Goal: Browse casually: Explore the website without a specific task or goal

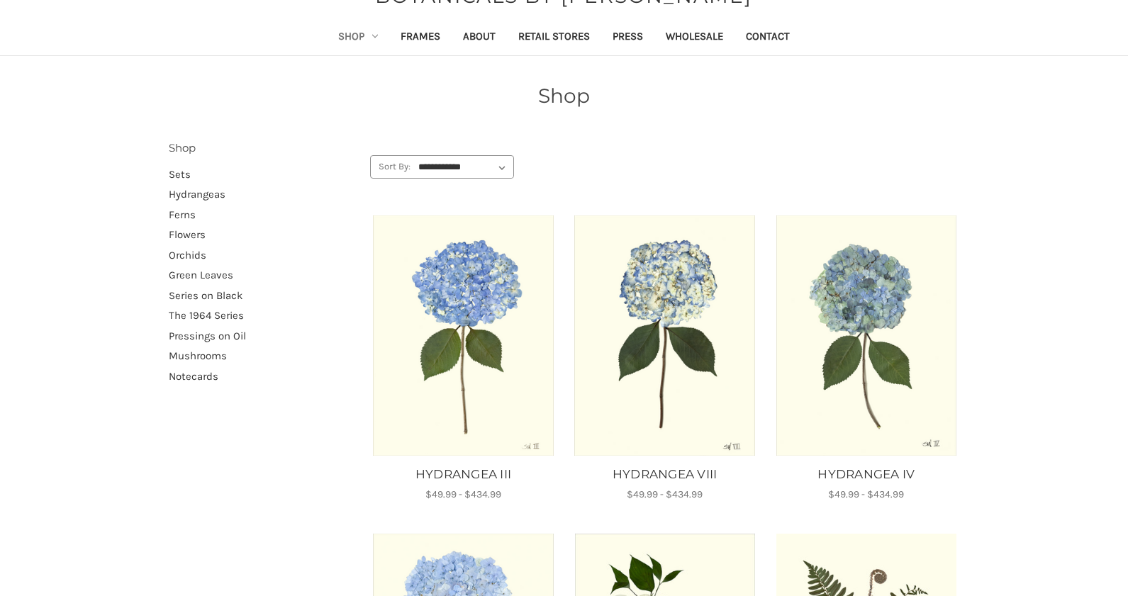
scroll to position [57, 0]
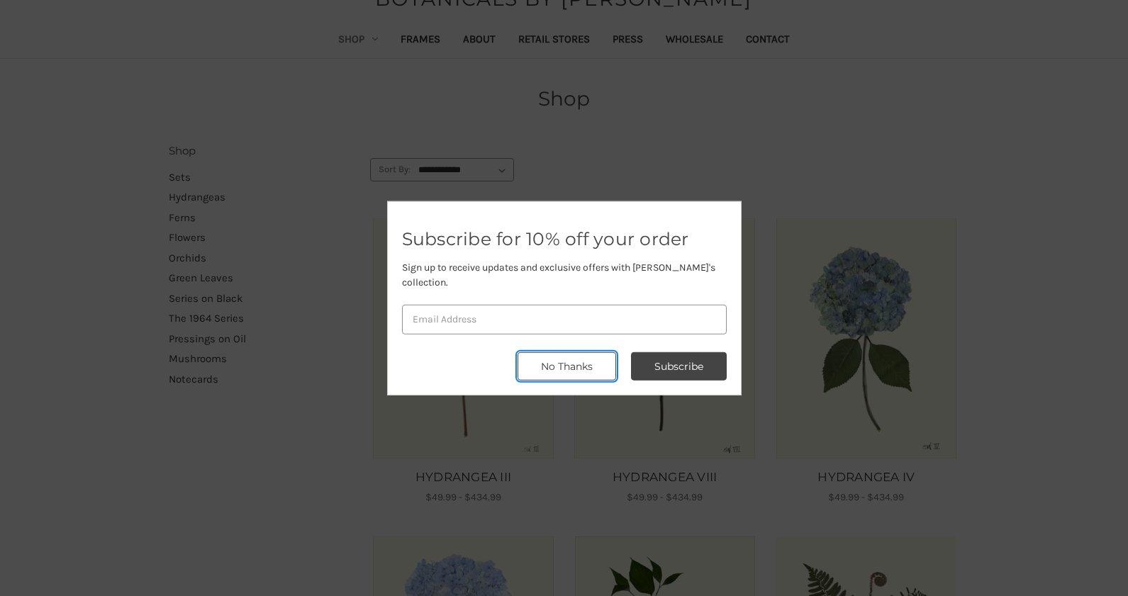
click at [551, 358] on button "No Thanks" at bounding box center [566, 366] width 99 height 28
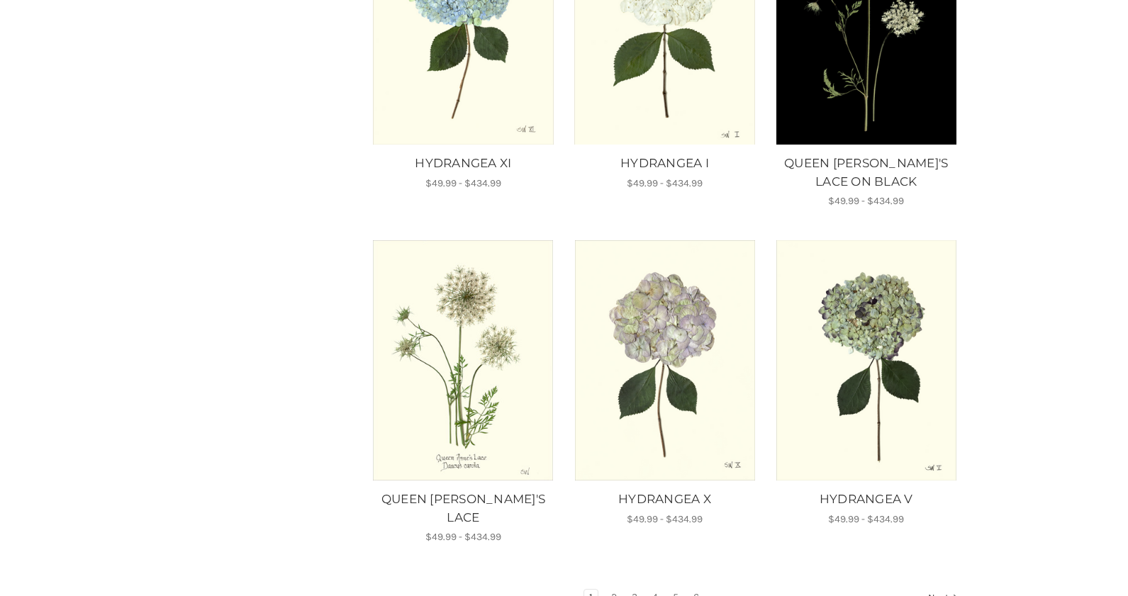
scroll to position [1010, 0]
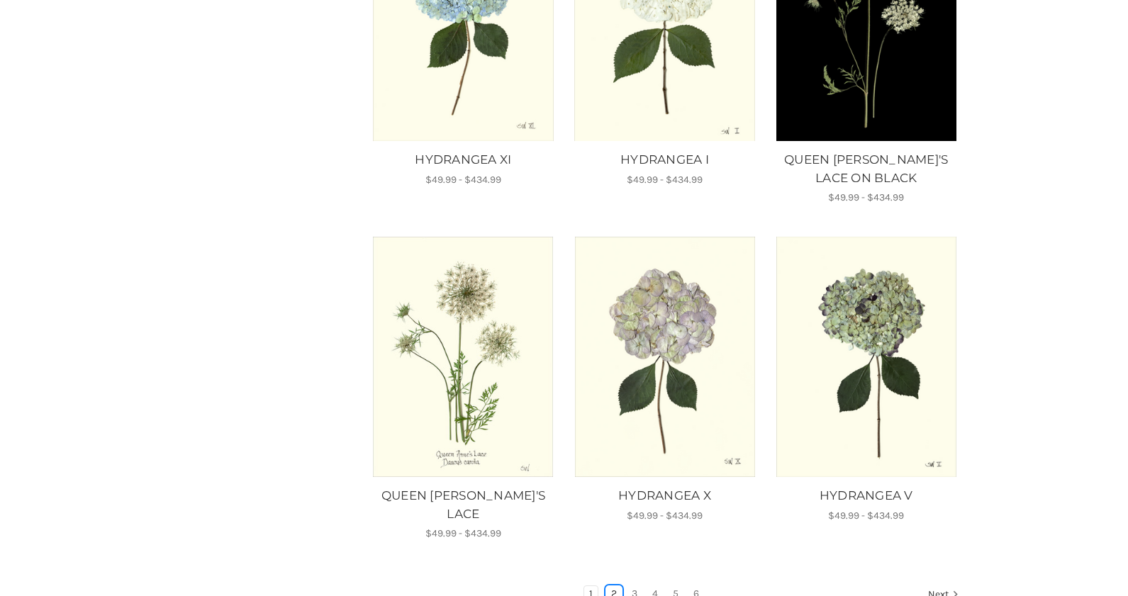
click at [612, 586] on link "2" at bounding box center [614, 594] width 16 height 16
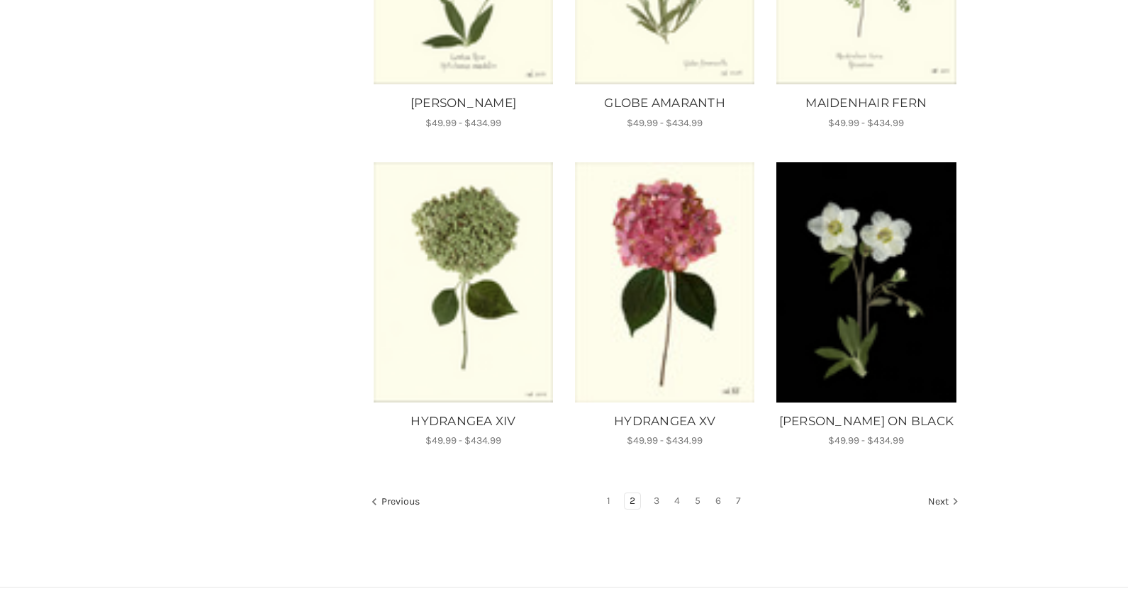
scroll to position [1565, 0]
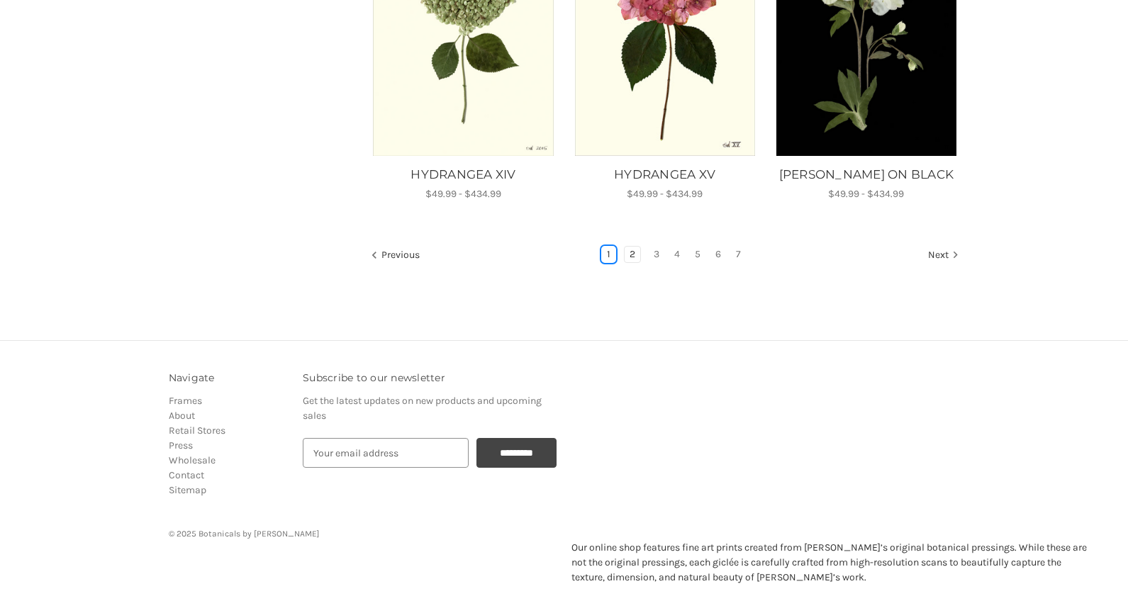
click at [605, 247] on link "1" at bounding box center [608, 255] width 13 height 16
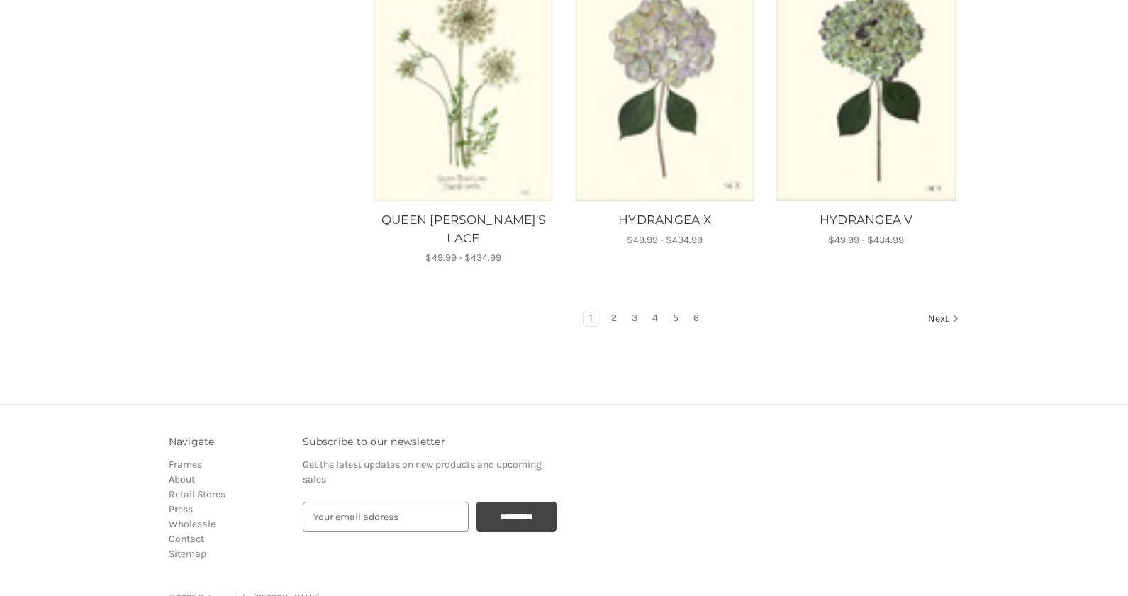
scroll to position [1350, 0]
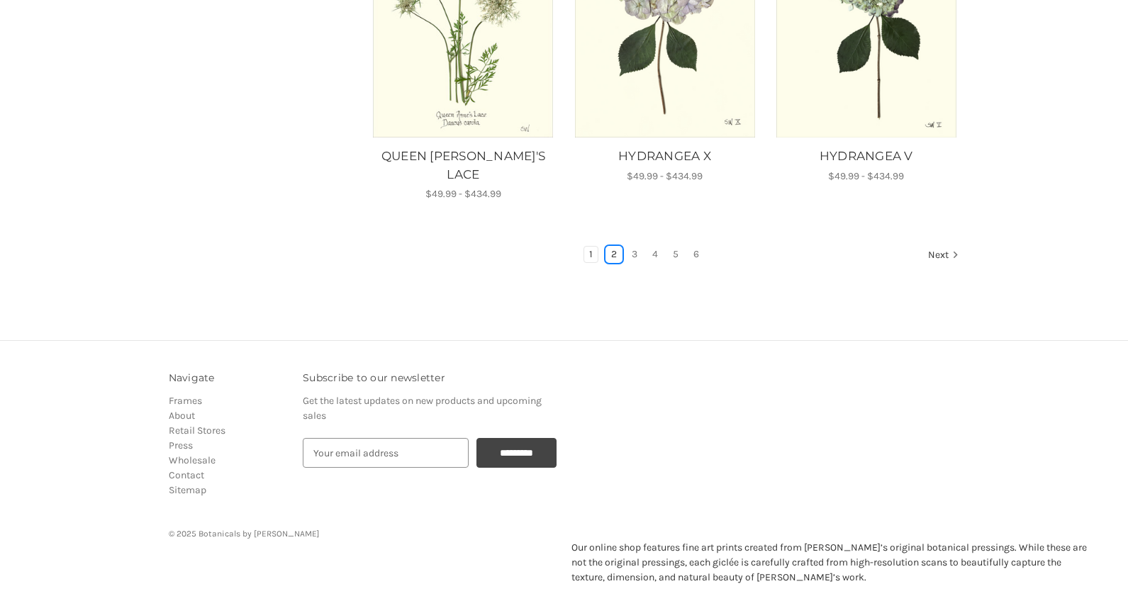
click at [610, 247] on link "2" at bounding box center [614, 255] width 16 height 16
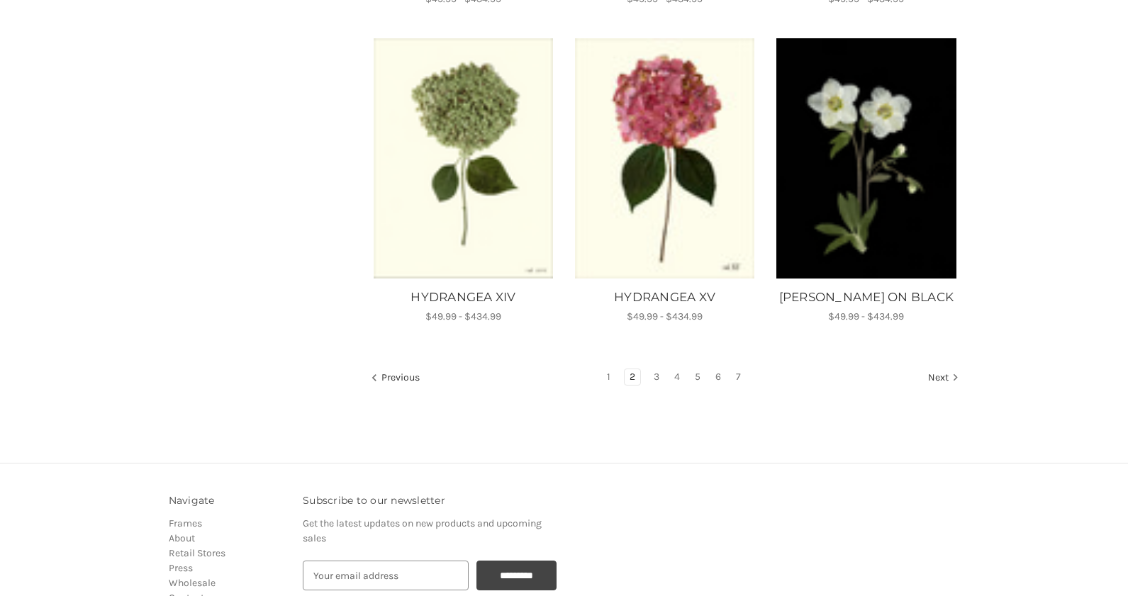
scroll to position [1442, 0]
click at [652, 370] on link "3" at bounding box center [657, 378] width 16 height 16
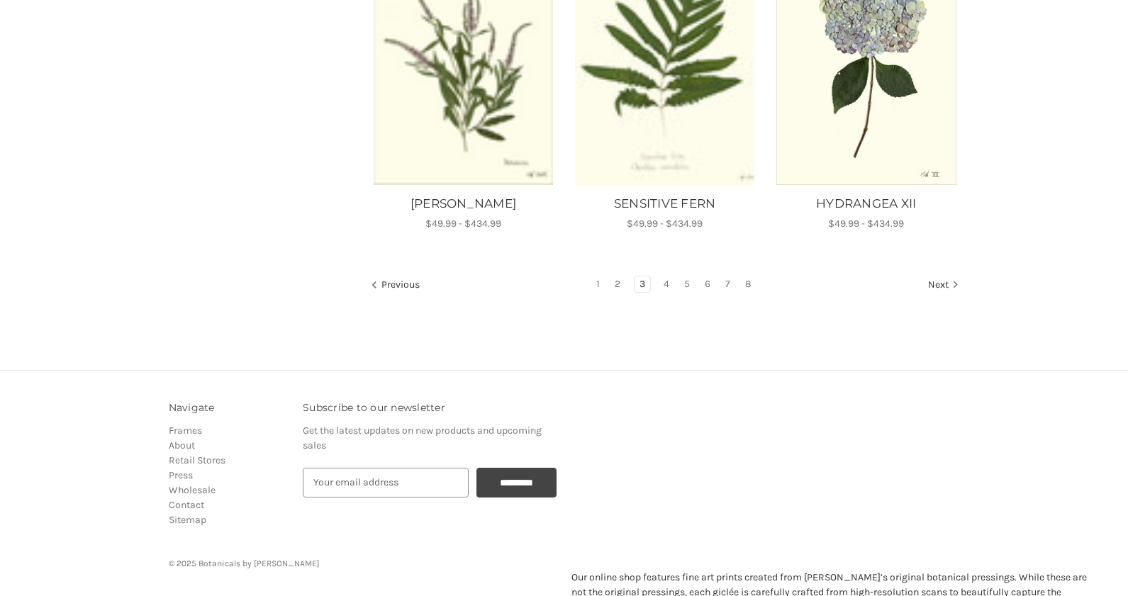
scroll to position [1339, 0]
click at [667, 276] on link "4" at bounding box center [667, 284] width 16 height 16
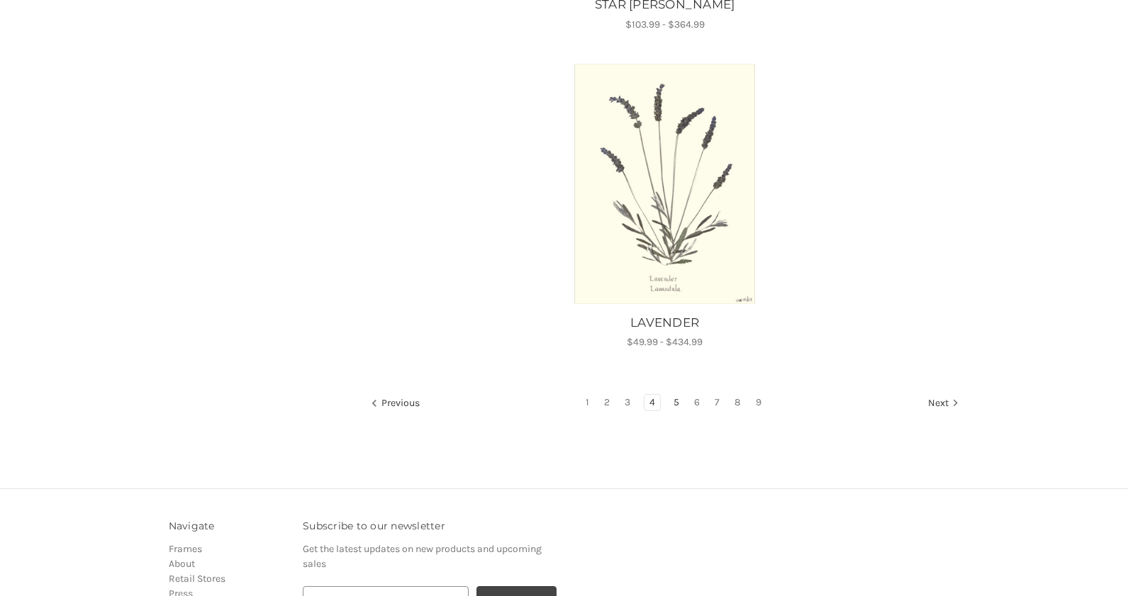
scroll to position [1773, 0]
click at [680, 405] on link "5" at bounding box center [676, 404] width 16 height 16
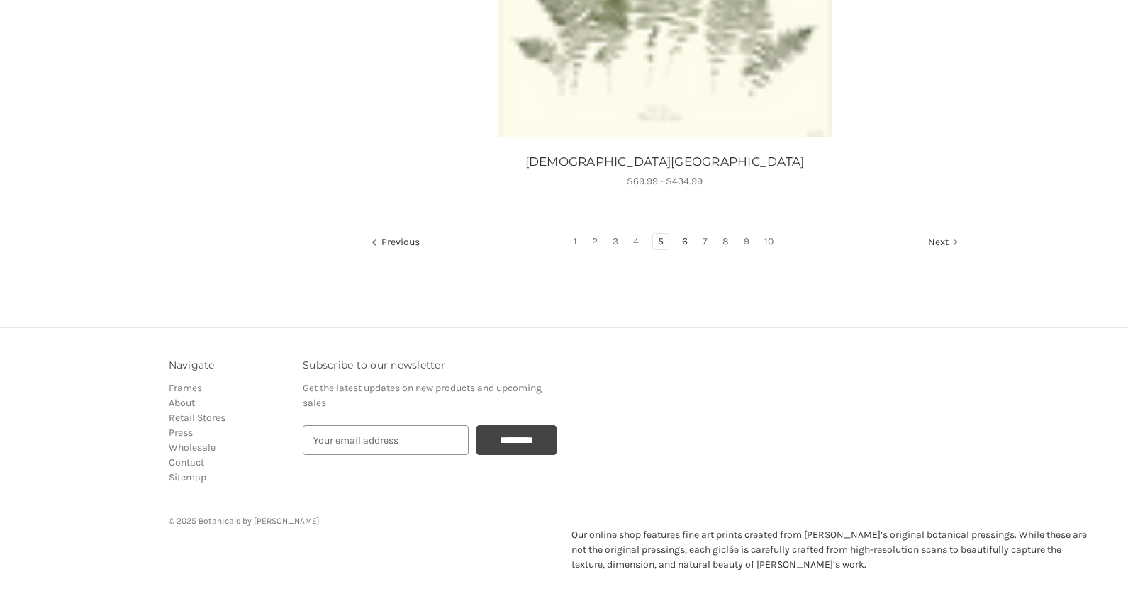
scroll to position [1653, 0]
click at [681, 241] on link "6" at bounding box center [685, 243] width 16 height 16
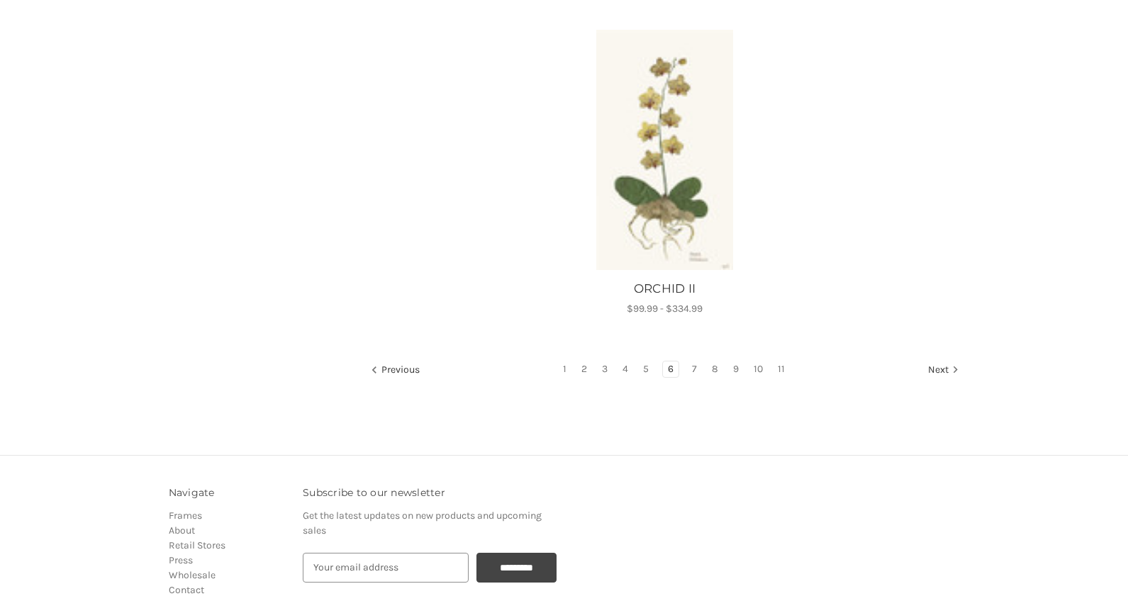
scroll to position [1516, 0]
click at [702, 379] on li "7" at bounding box center [694, 370] width 16 height 17
click at [695, 378] on link "7" at bounding box center [694, 370] width 15 height 16
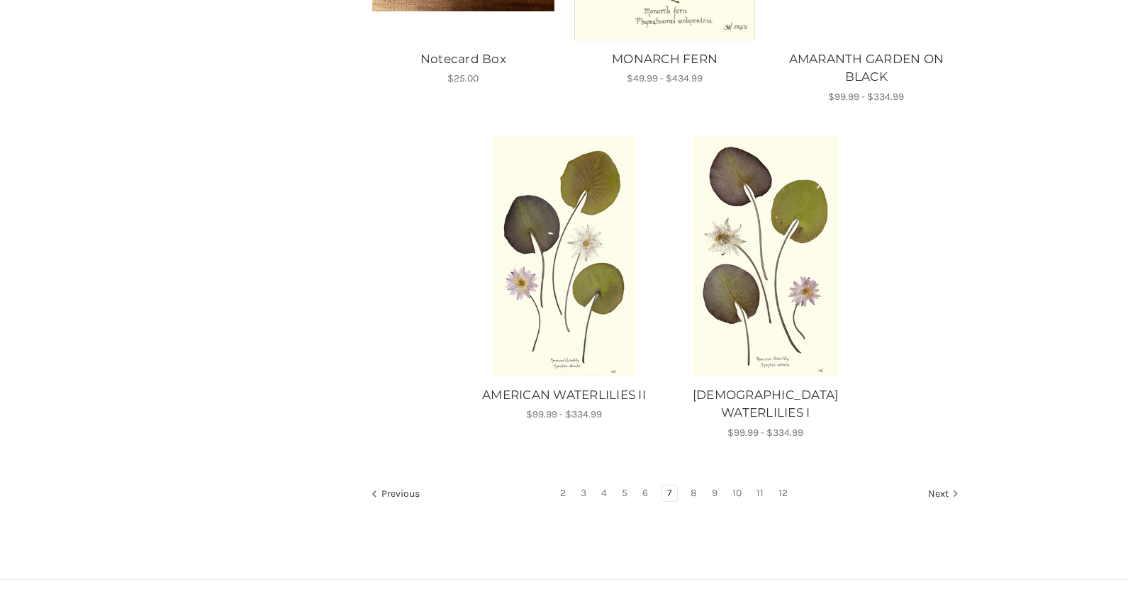
scroll to position [1404, 0]
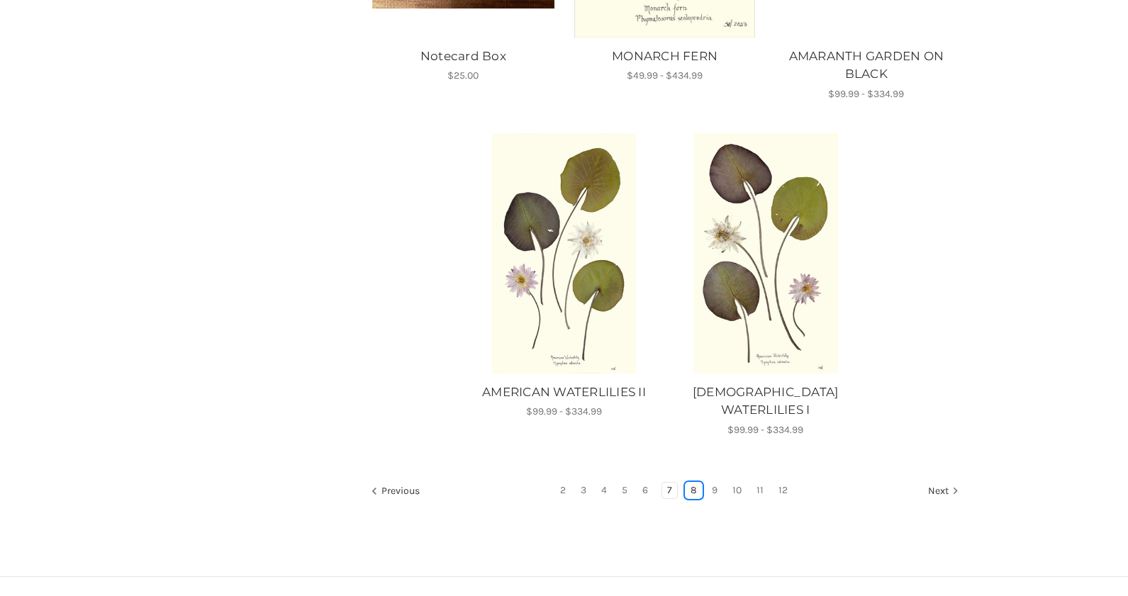
click at [693, 483] on link "8" at bounding box center [693, 491] width 16 height 16
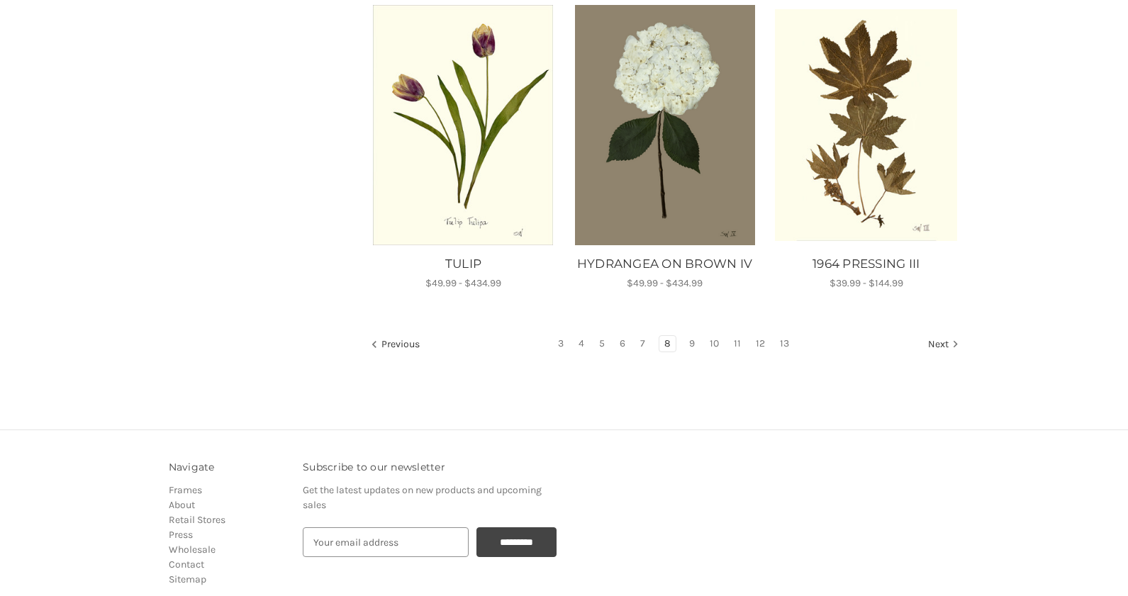
scroll to position [1214, 0]
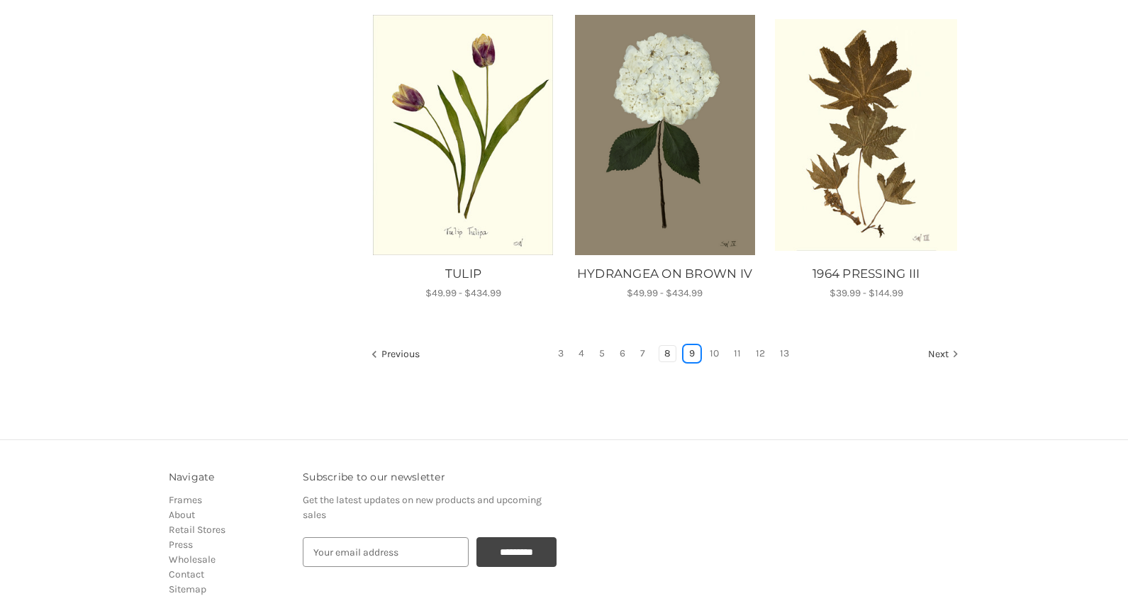
click at [695, 353] on link "9" at bounding box center [692, 354] width 16 height 16
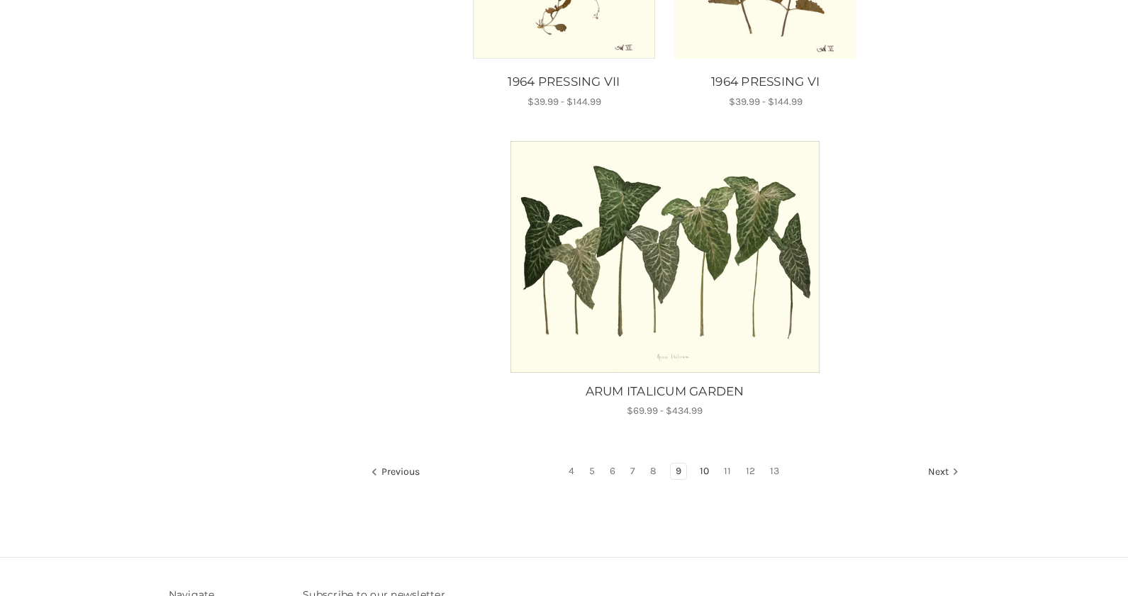
scroll to position [1423, 0]
click at [706, 474] on link "10" at bounding box center [704, 472] width 19 height 16
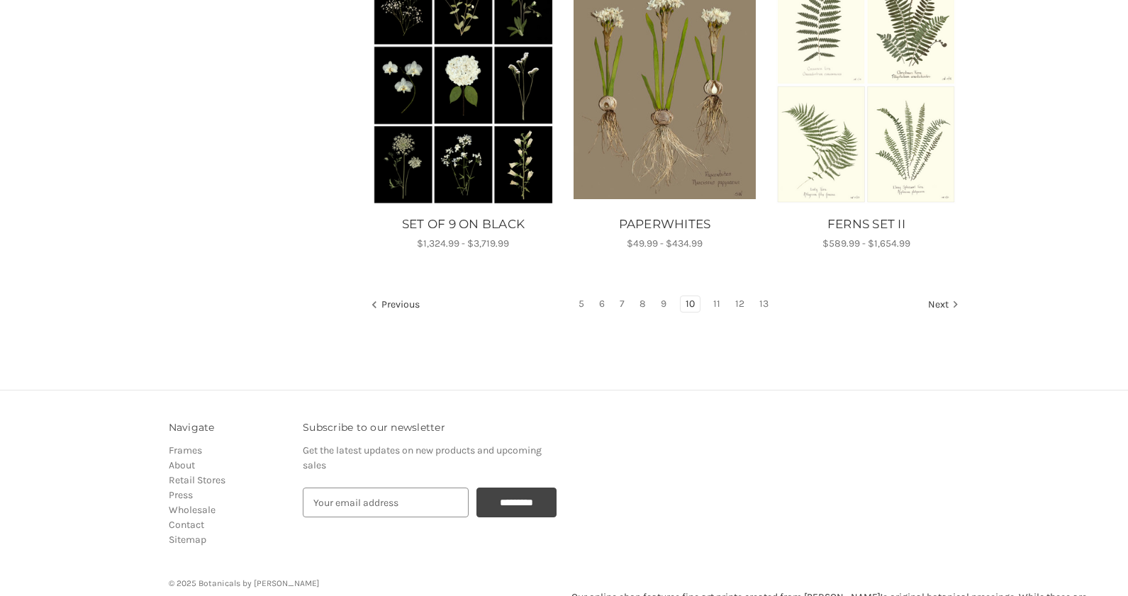
scroll to position [1263, 0]
click at [712, 306] on link "11" at bounding box center [716, 305] width 17 height 16
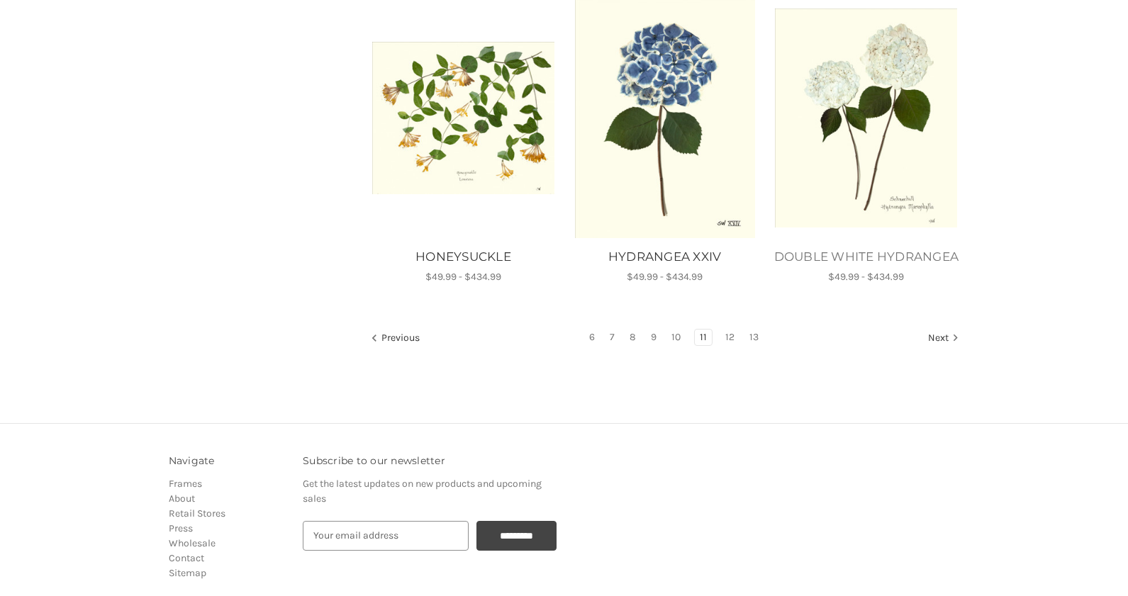
scroll to position [1278, 0]
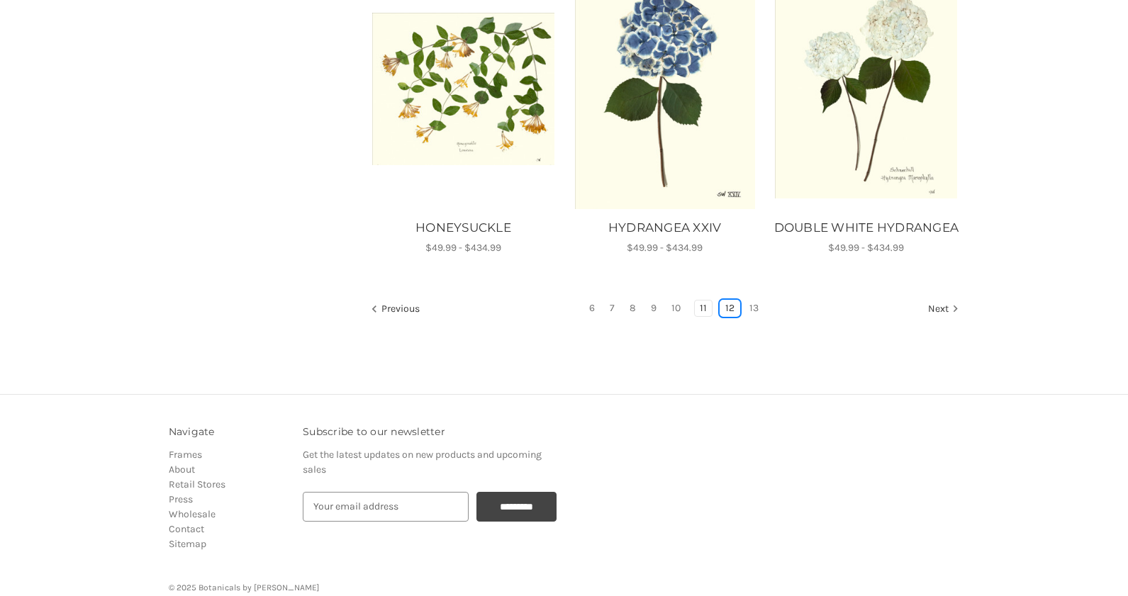
click at [727, 303] on link "12" at bounding box center [729, 309] width 19 height 16
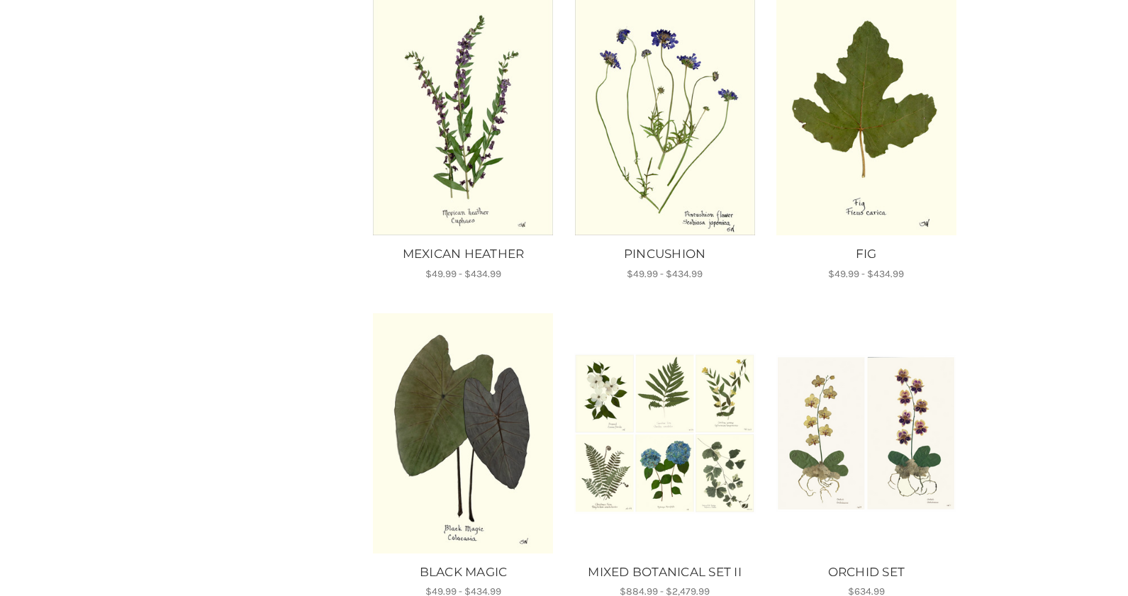
scroll to position [1162, 0]
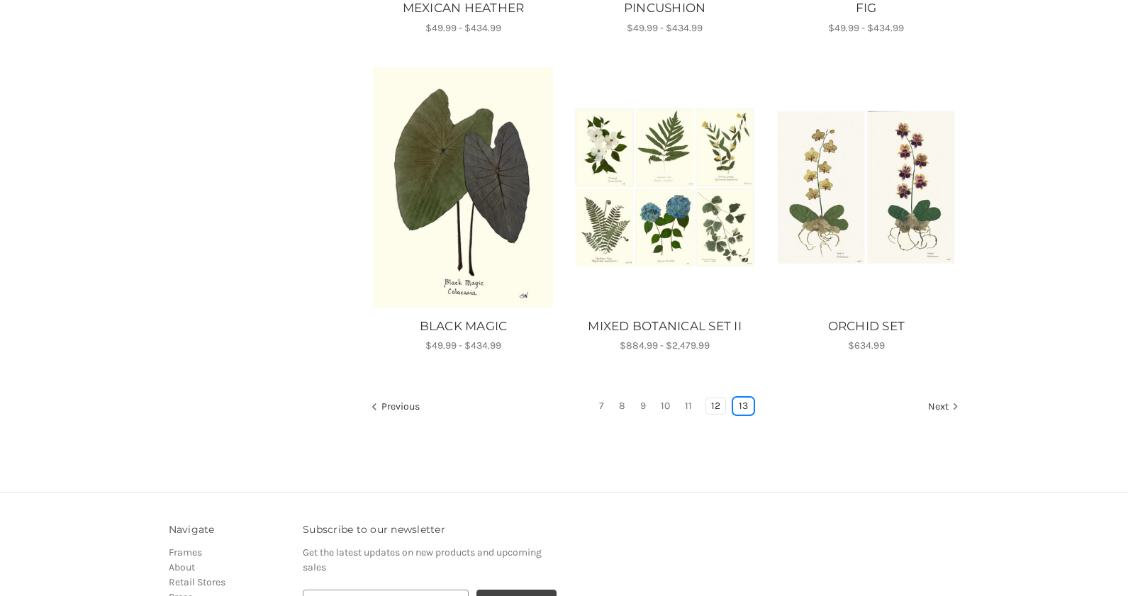
click at [735, 405] on link "13" at bounding box center [743, 406] width 19 height 16
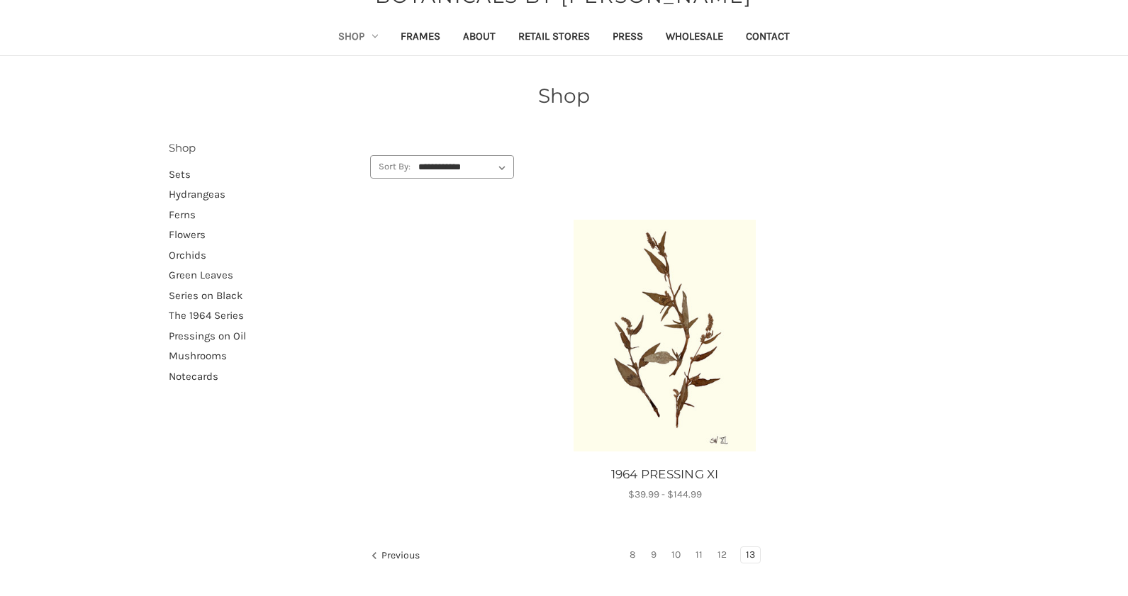
scroll to position [293, 0]
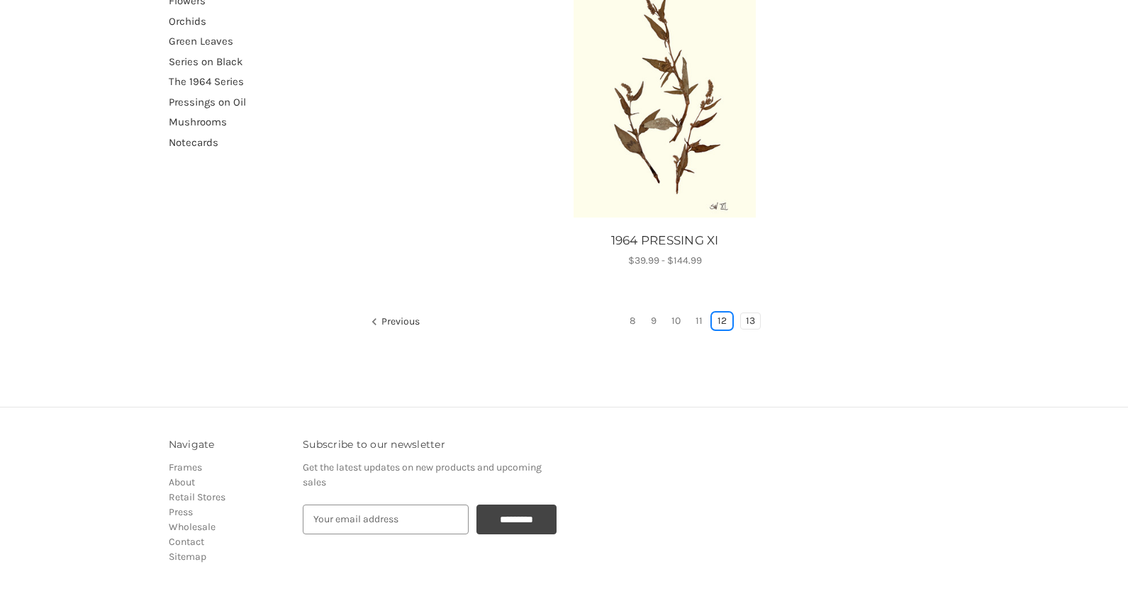
click at [723, 325] on link "12" at bounding box center [721, 321] width 19 height 16
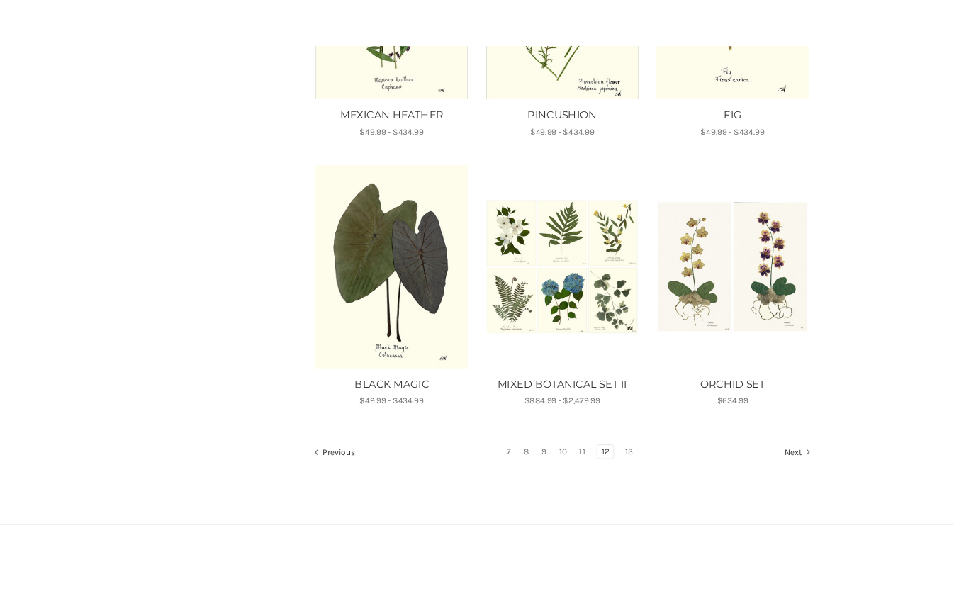
scroll to position [1082, 0]
